Goal: Transaction & Acquisition: Book appointment/travel/reservation

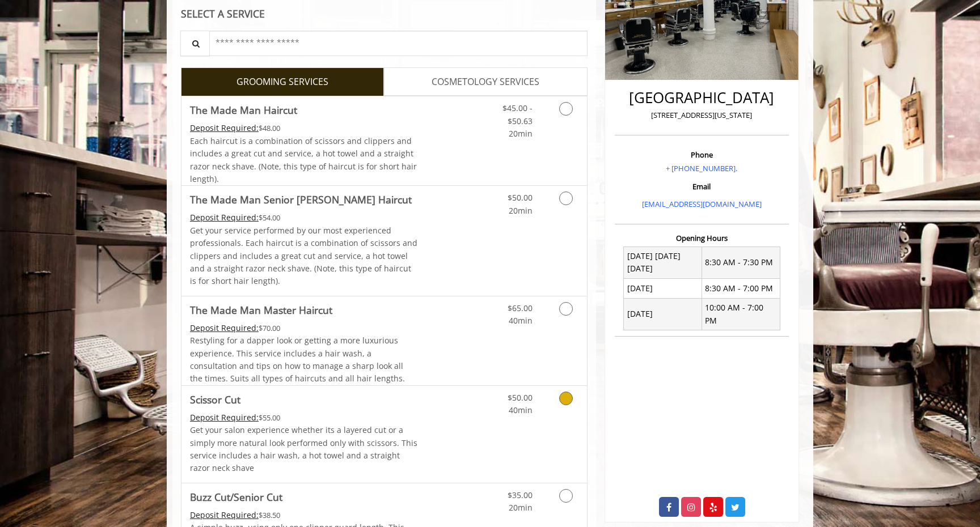
scroll to position [227, 0]
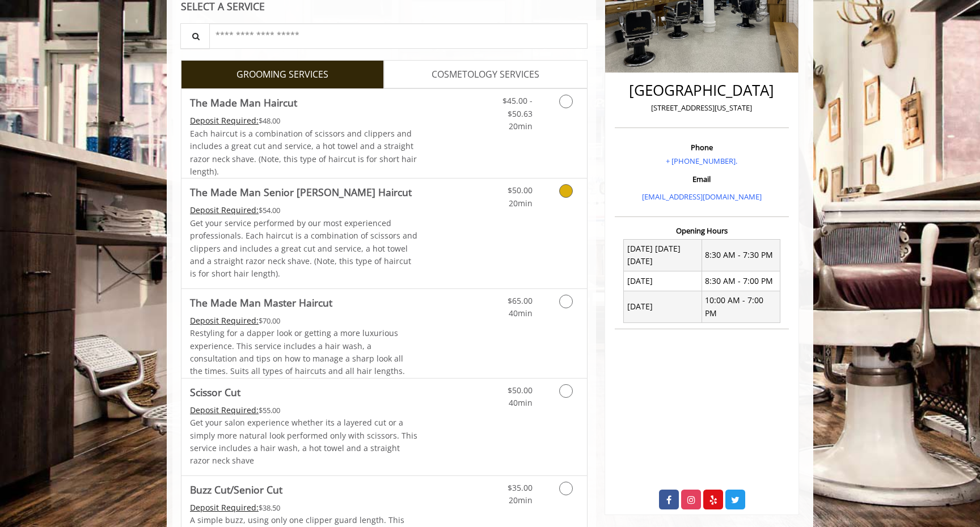
click at [345, 217] on p "Get your service performed by our most experienced professionals. Each haircut …" at bounding box center [304, 249] width 228 height 64
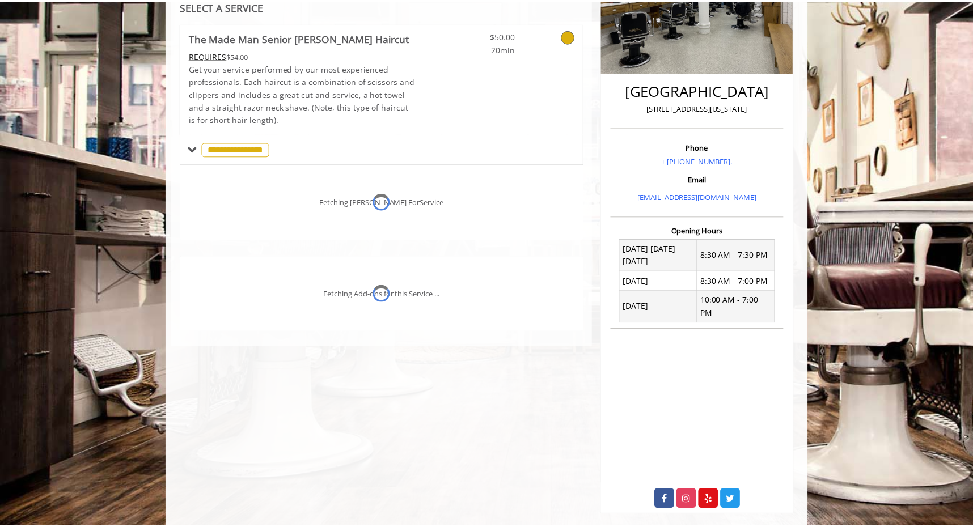
scroll to position [231, 0]
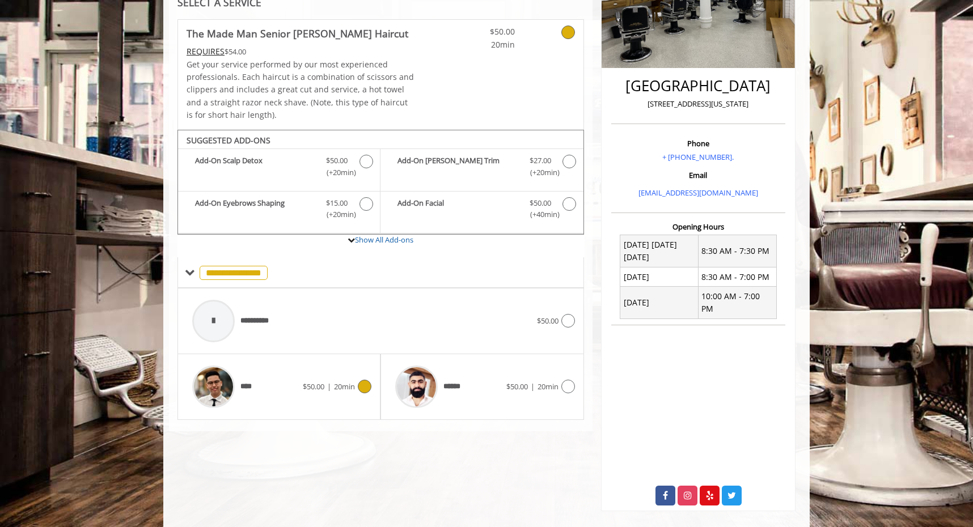
click at [214, 393] on img at bounding box center [213, 387] width 43 height 43
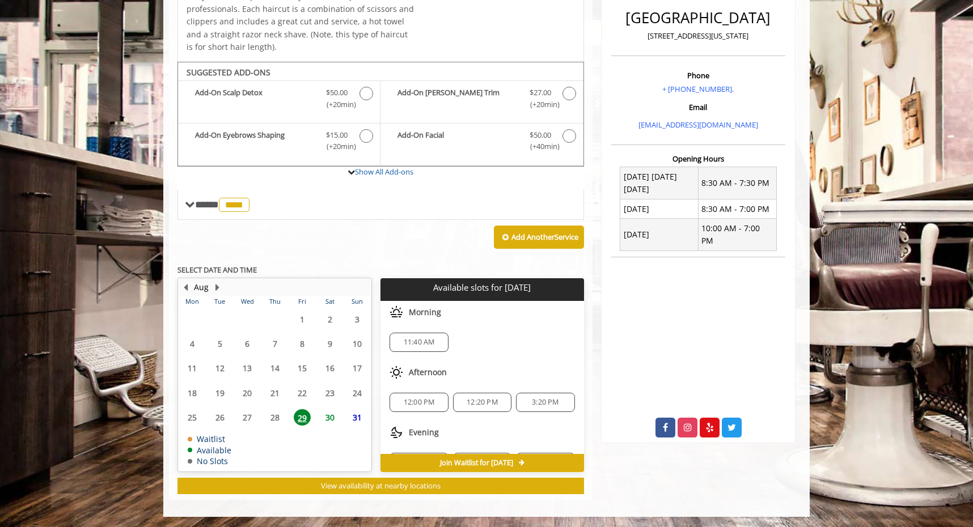
scroll to position [299, 0]
click at [414, 339] on span "11:40 AM" at bounding box center [419, 342] width 31 height 9
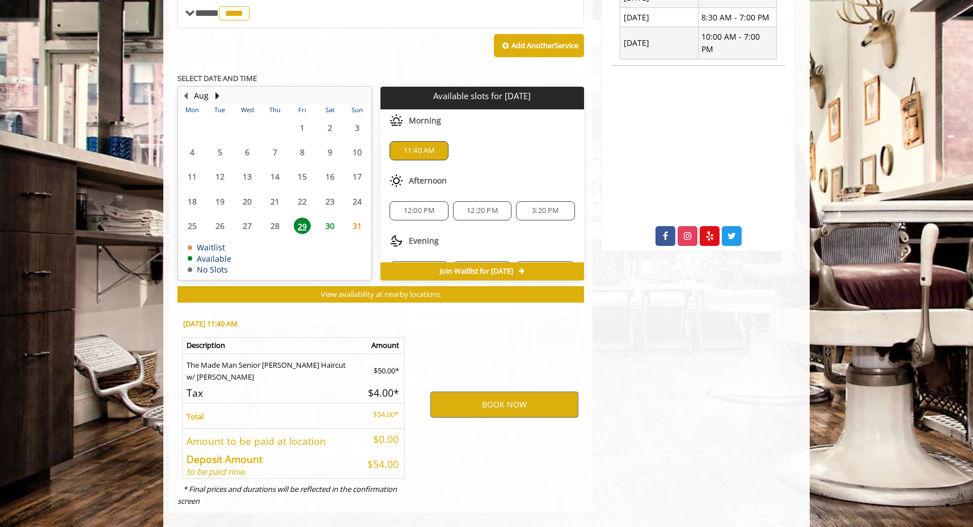
scroll to position [504, 0]
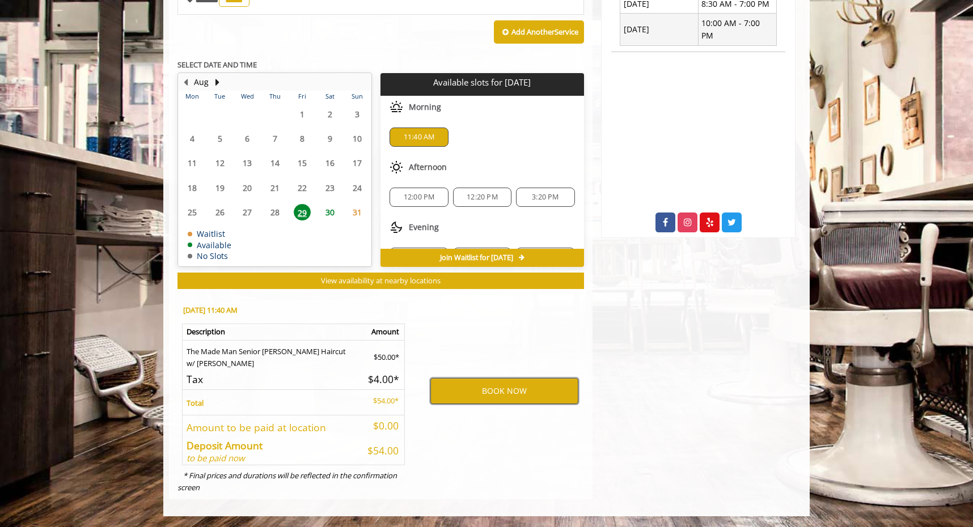
click at [524, 399] on button "BOOK NOW" at bounding box center [505, 391] width 148 height 26
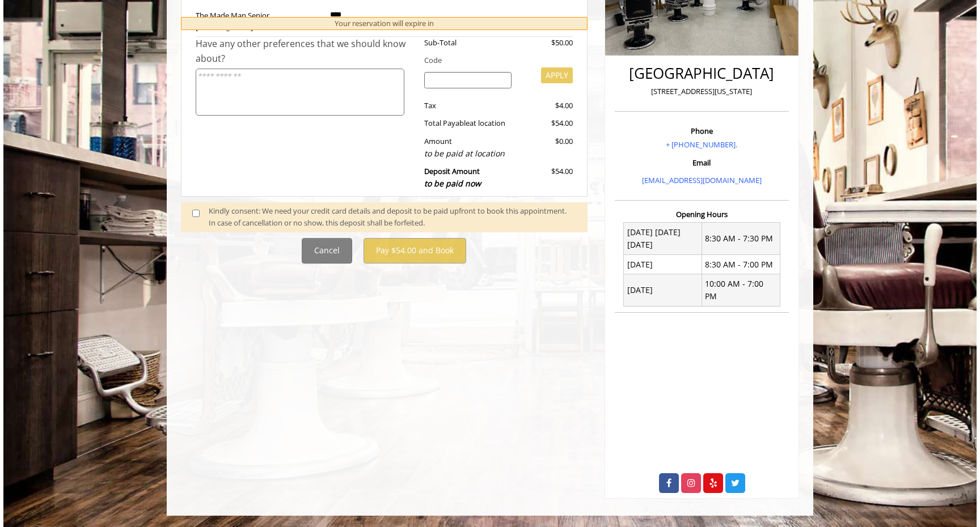
scroll to position [0, 0]
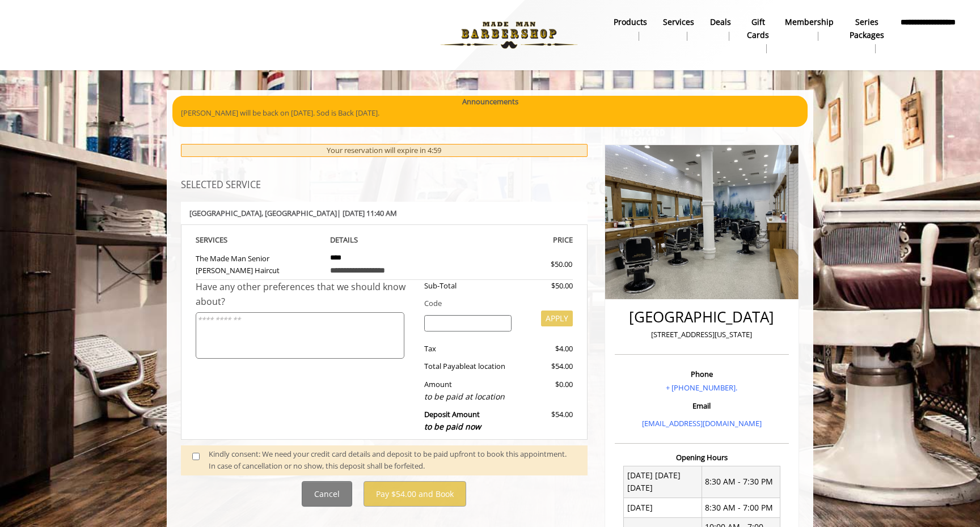
click at [596, 334] on div "[GEOGRAPHIC_DATA] [STREET_ADDRESS][US_STATE] Phone + [PHONE_NUMBER]. Email [EMA…" at bounding box center [702, 438] width 212 height 610
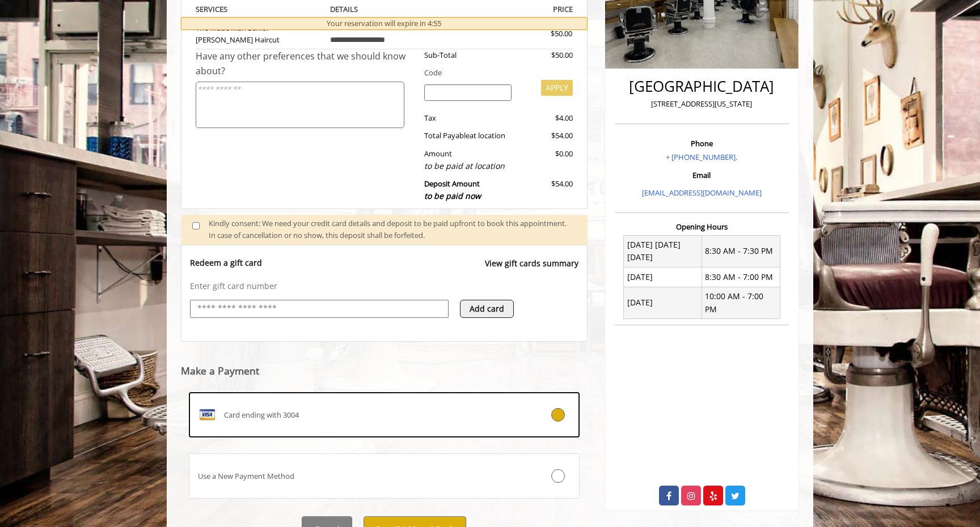
scroll to position [112, 0]
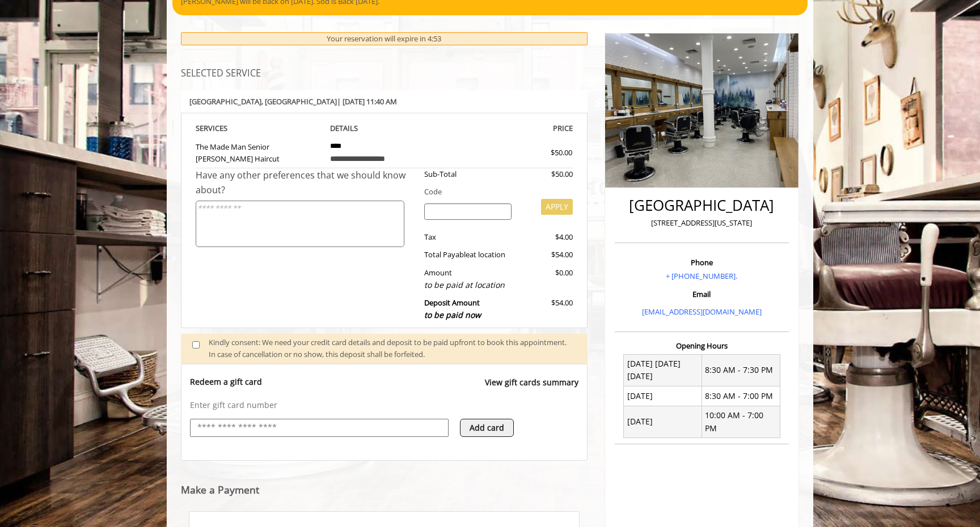
click at [596, 385] on div "[GEOGRAPHIC_DATA] [STREET_ADDRESS][US_STATE] Phone + [PHONE_NUMBER]. Email [EMA…" at bounding box center [702, 347] width 212 height 652
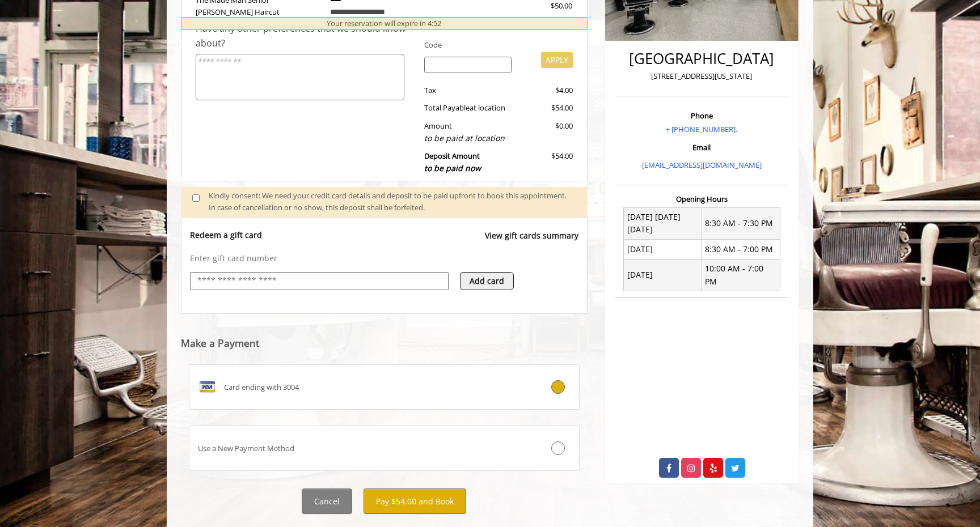
scroll to position [285, 0]
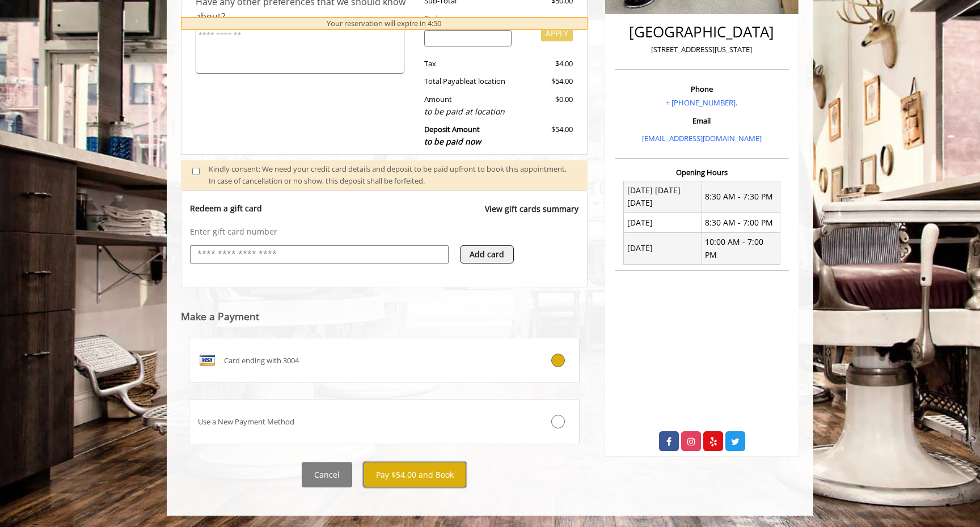
click at [417, 471] on button "Pay $54.00 and Book" at bounding box center [415, 475] width 103 height 26
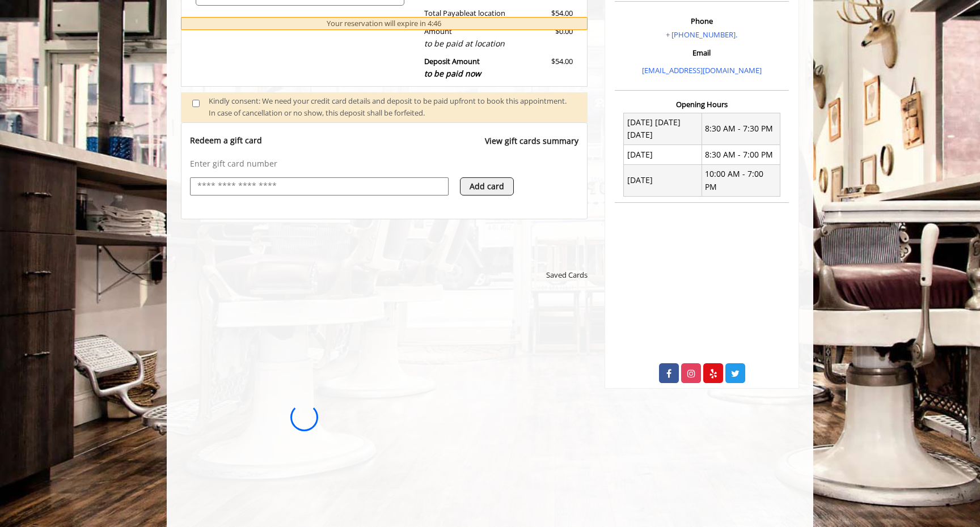
scroll to position [365, 0]
